Goal: Task Accomplishment & Management: Manage account settings

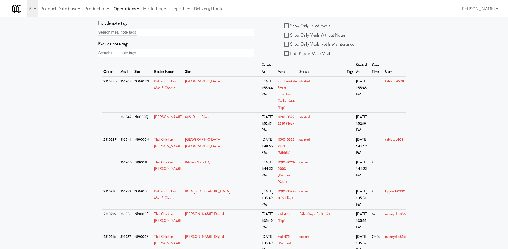
click at [127, 9] on link "Operations" at bounding box center [126, 8] width 30 height 17
click at [141, 73] on link "Cabinets" at bounding box center [132, 77] width 43 height 10
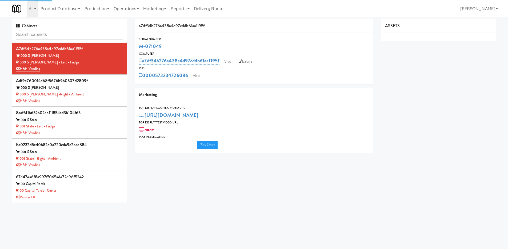
type input "3"
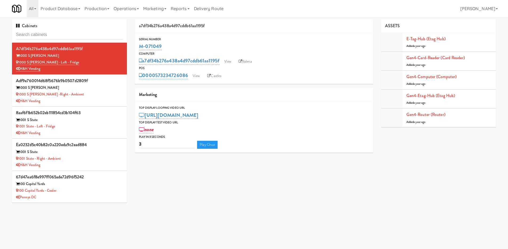
click at [93, 39] on input "text" at bounding box center [69, 35] width 107 height 10
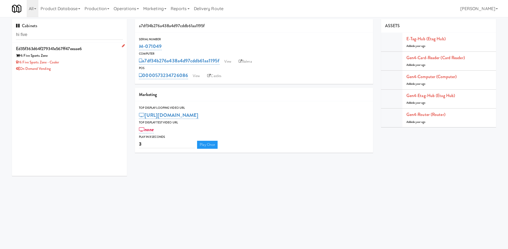
type input "hi five"
click at [93, 56] on div "Hi Five Sports Zone" at bounding box center [69, 56] width 107 height 7
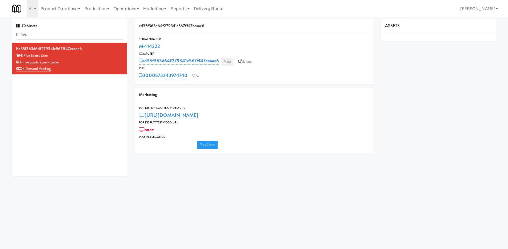
type input "3"
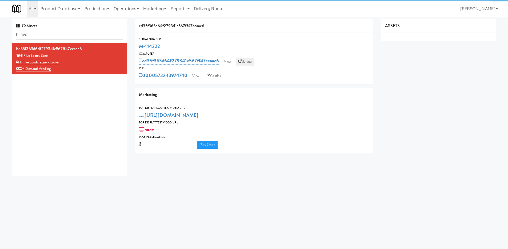
click at [244, 62] on link "Balena" at bounding box center [245, 62] width 19 height 8
